Goal: Book appointment/travel/reservation

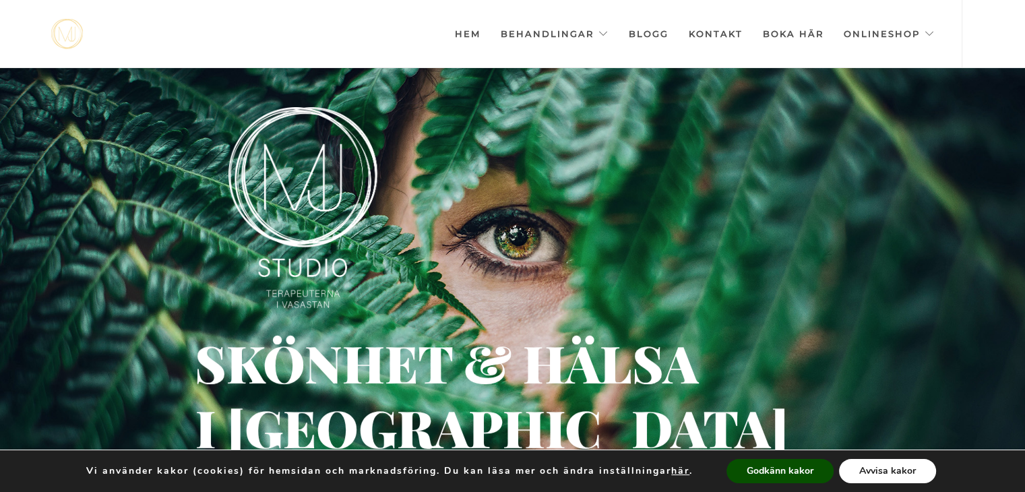
click at [888, 467] on button "Avvisa kakor" at bounding box center [887, 471] width 97 height 24
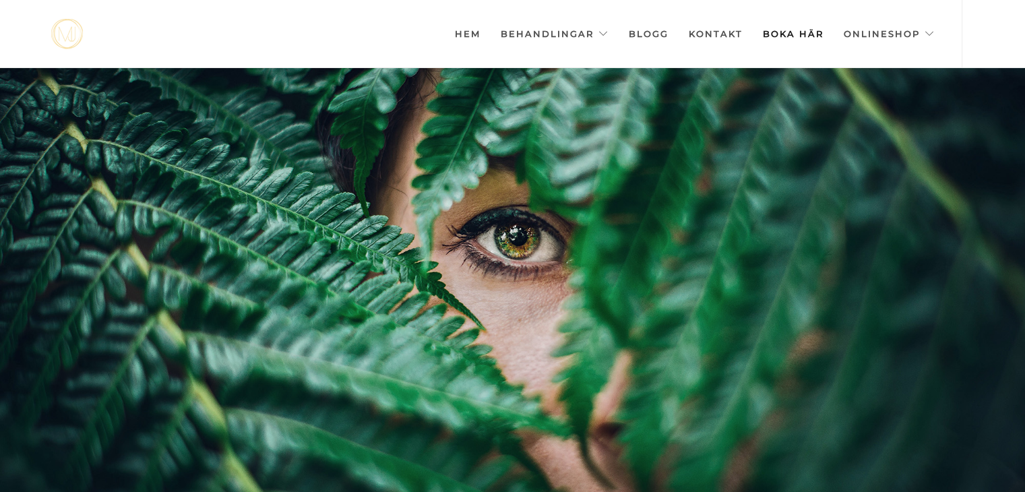
click at [791, 32] on link "Boka här" at bounding box center [793, 33] width 61 height 67
